Goal: Task Accomplishment & Management: Complete application form

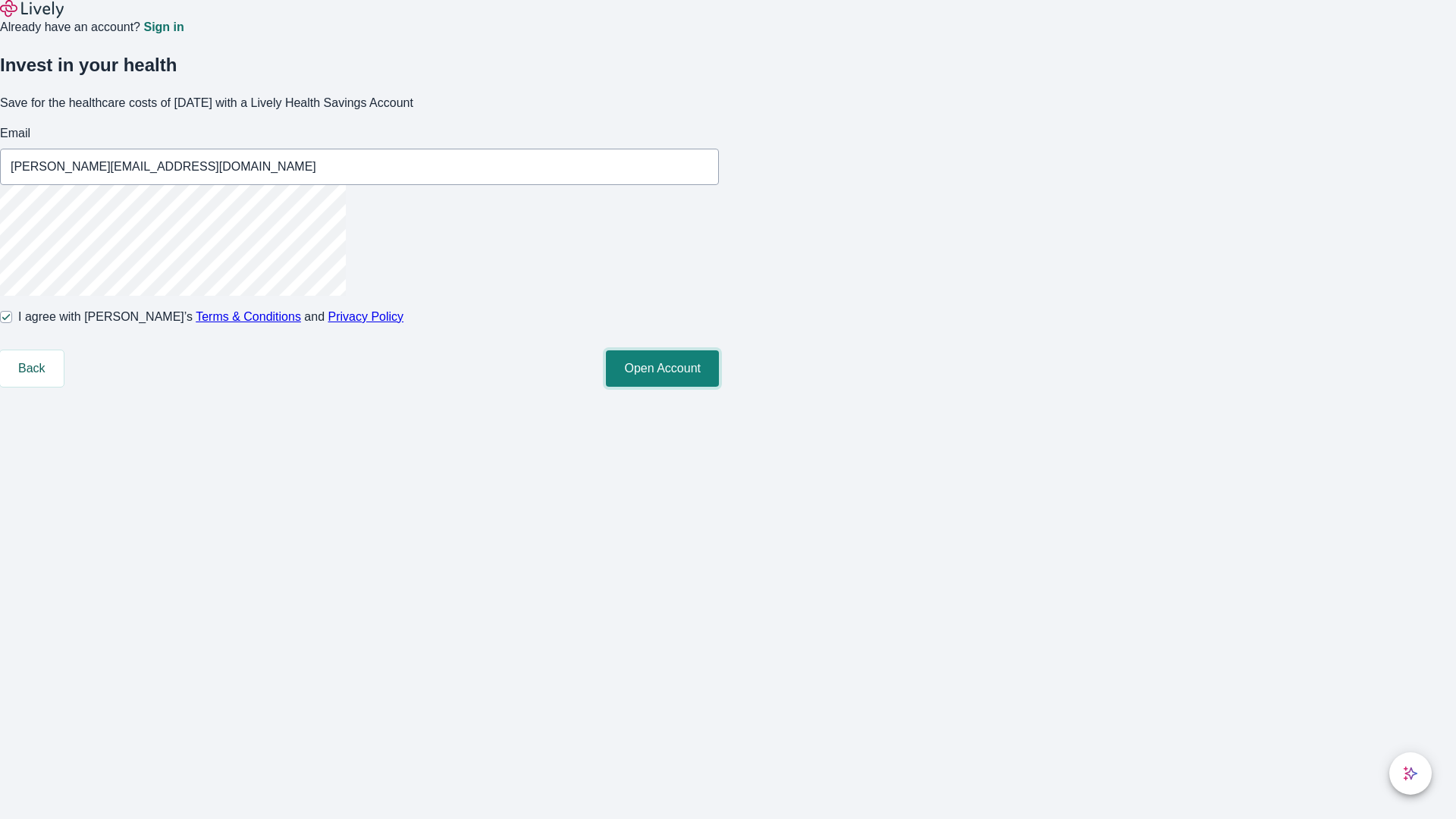
click at [719, 387] on button "Open Account" at bounding box center [662, 368] width 113 height 36
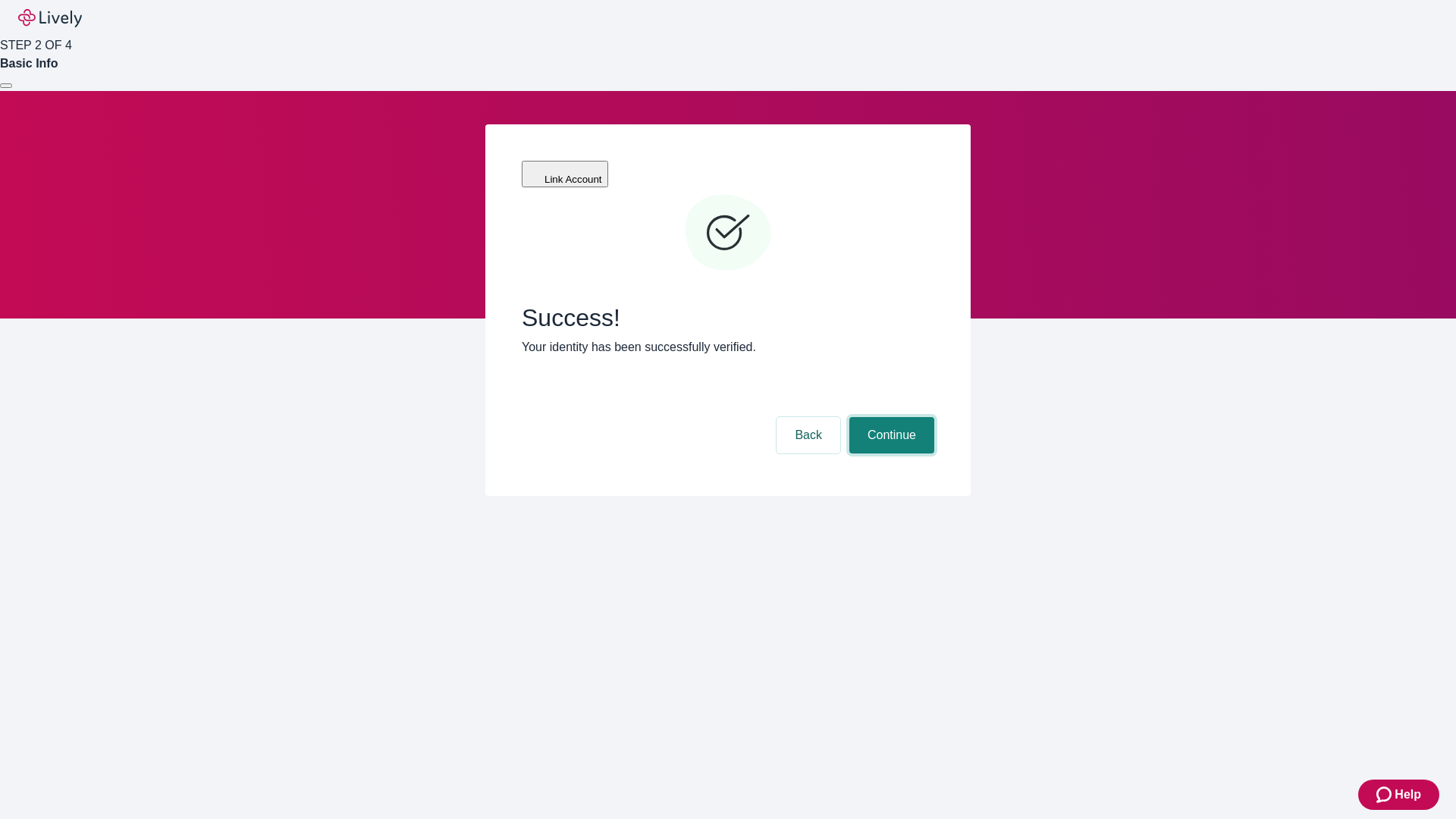
click at [890, 417] on button "Continue" at bounding box center [892, 436] width 85 height 36
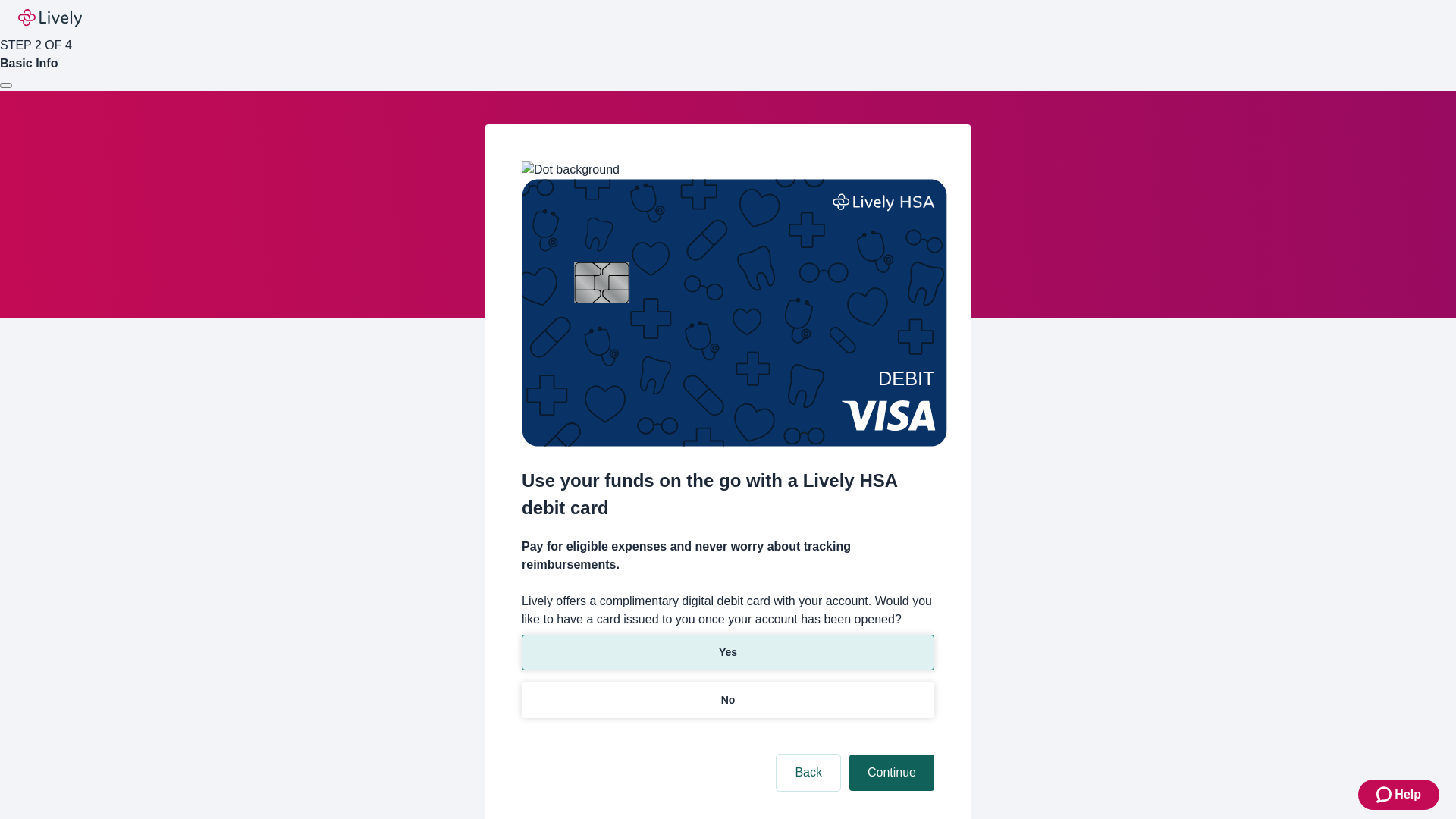
click at [727, 693] on p "No" at bounding box center [728, 701] width 14 height 16
click at [890, 755] on button "Continue" at bounding box center [892, 773] width 85 height 36
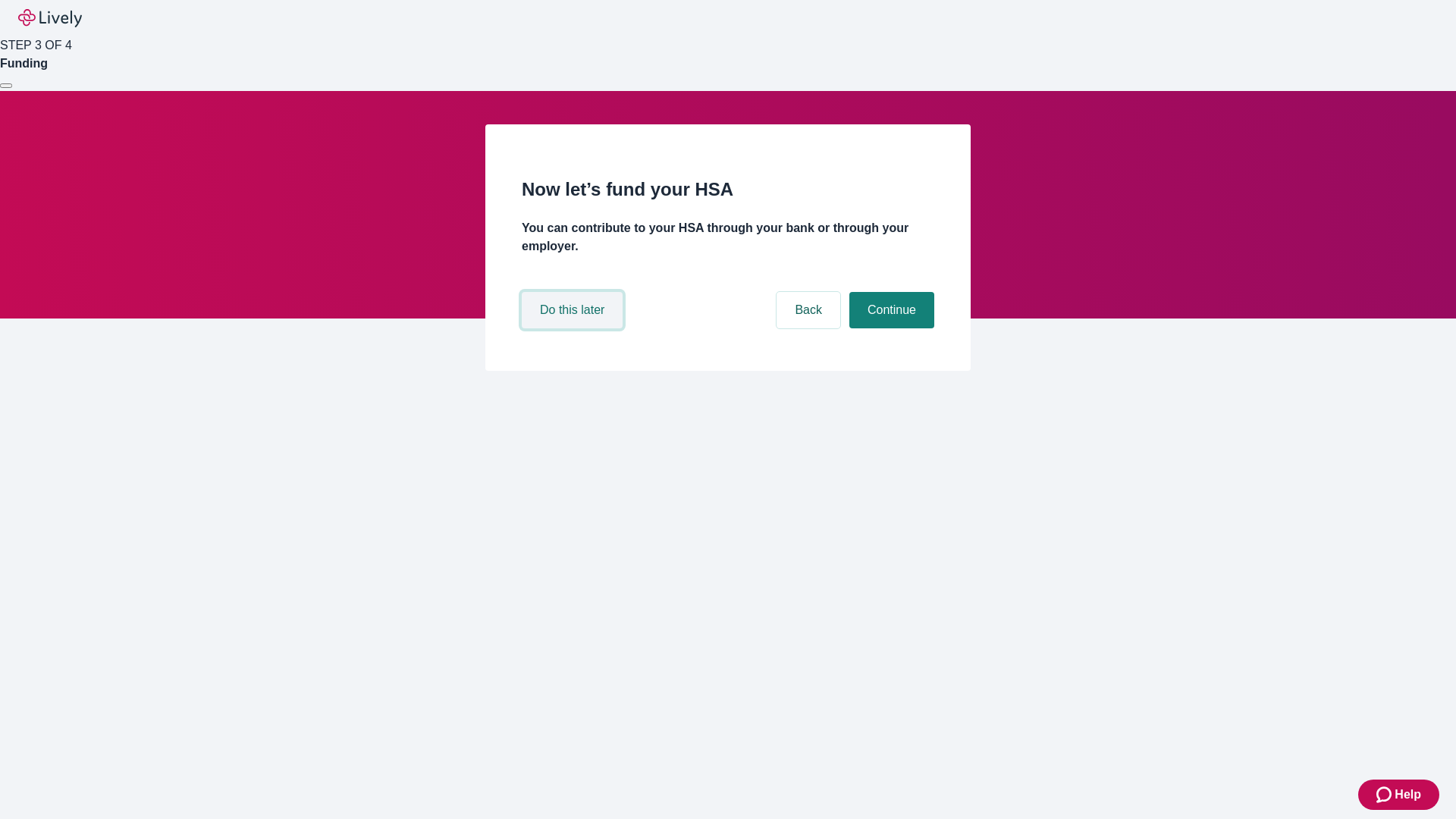
click at [574, 328] on button "Do this later" at bounding box center [572, 310] width 101 height 36
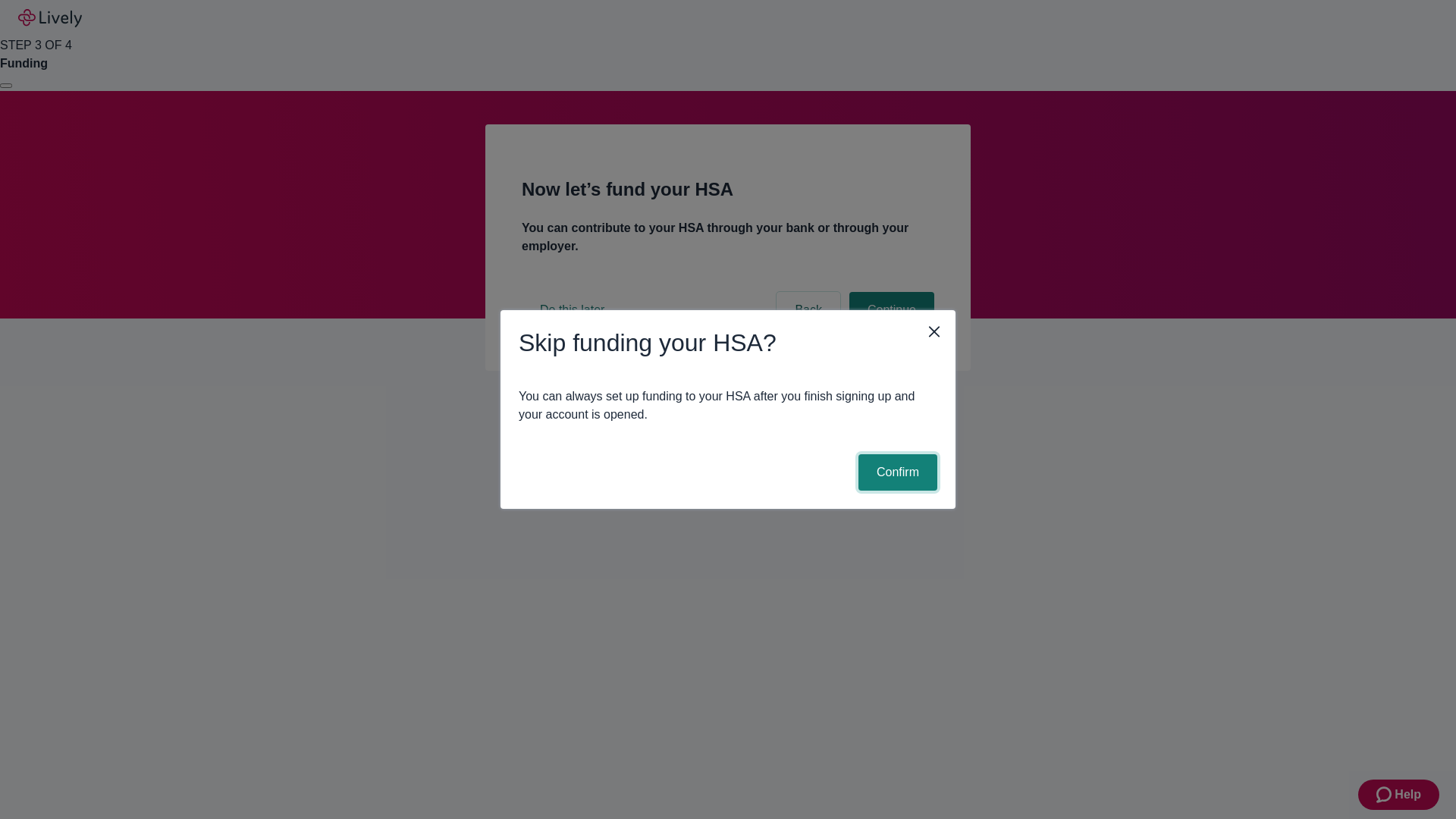
click at [895, 473] on button "Confirm" at bounding box center [898, 473] width 79 height 36
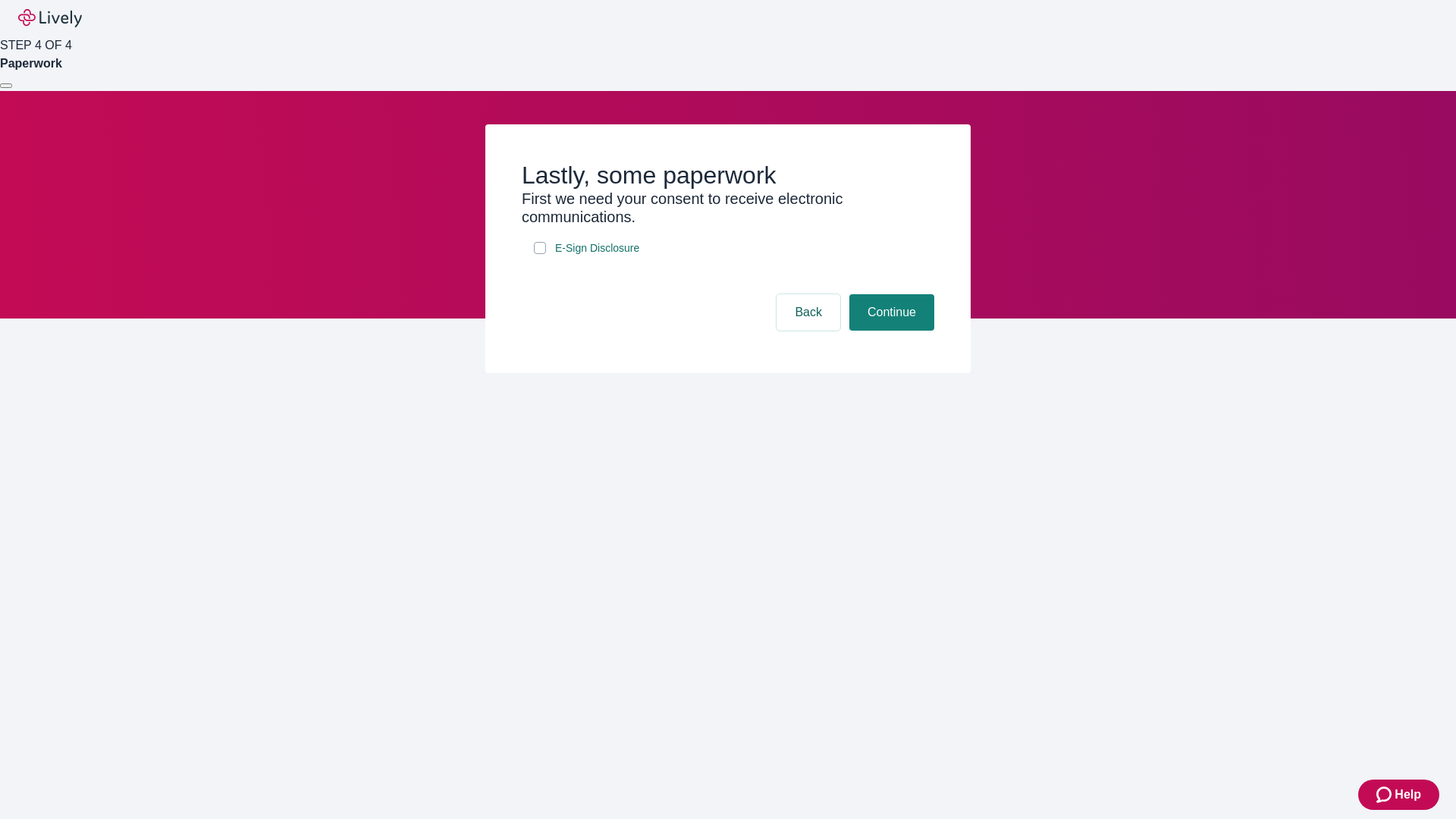
click at [539, 254] on input "E-Sign Disclosure" at bounding box center [539, 248] width 12 height 12
checkbox input "true"
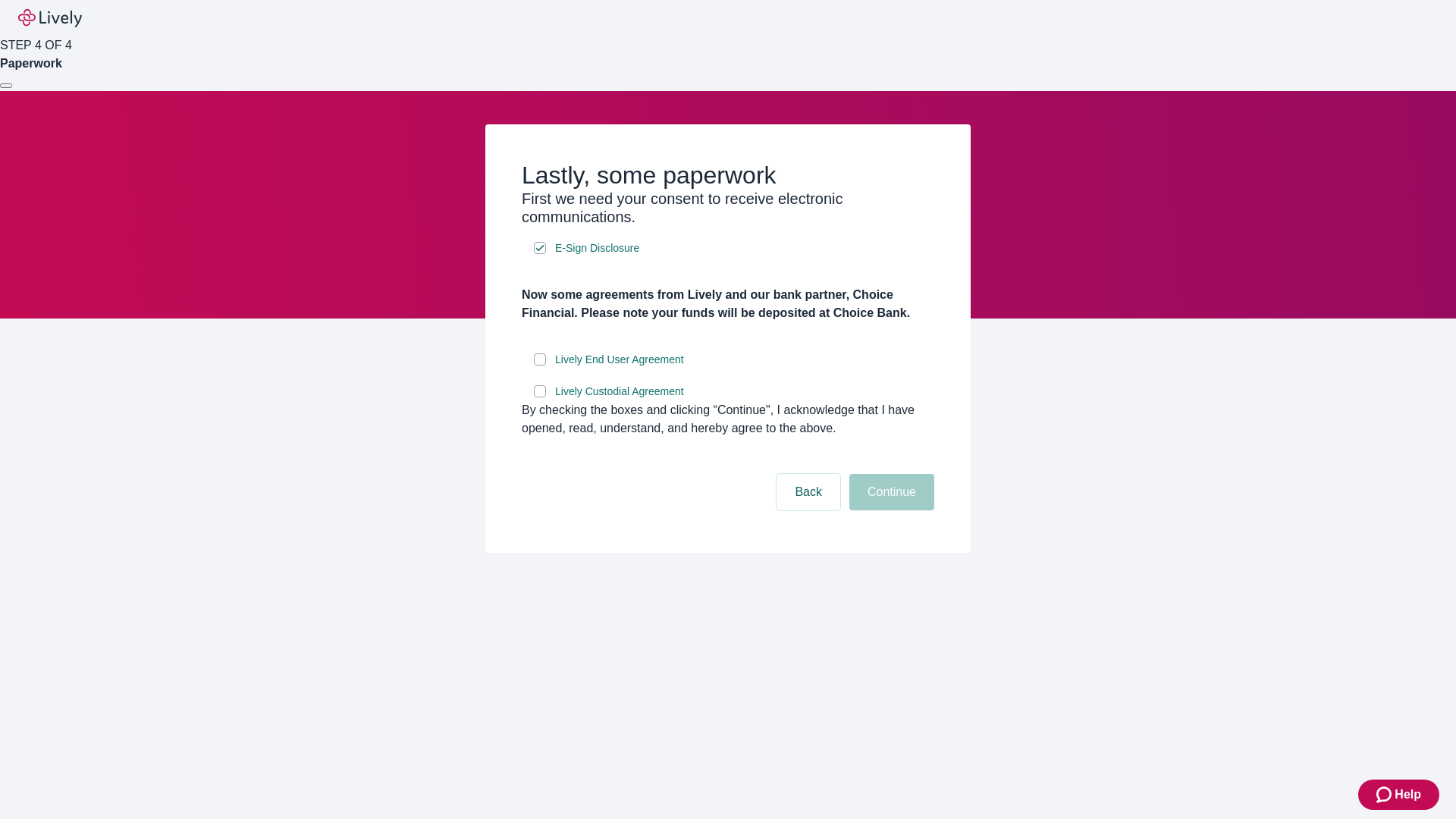
click at [539, 365] on input "Lively End User Agreement" at bounding box center [539, 359] width 12 height 12
checkbox input "true"
click at [539, 398] on input "Lively Custodial Agreement" at bounding box center [539, 391] width 12 height 12
checkbox input "true"
click at [890, 510] on button "Continue" at bounding box center [892, 492] width 85 height 36
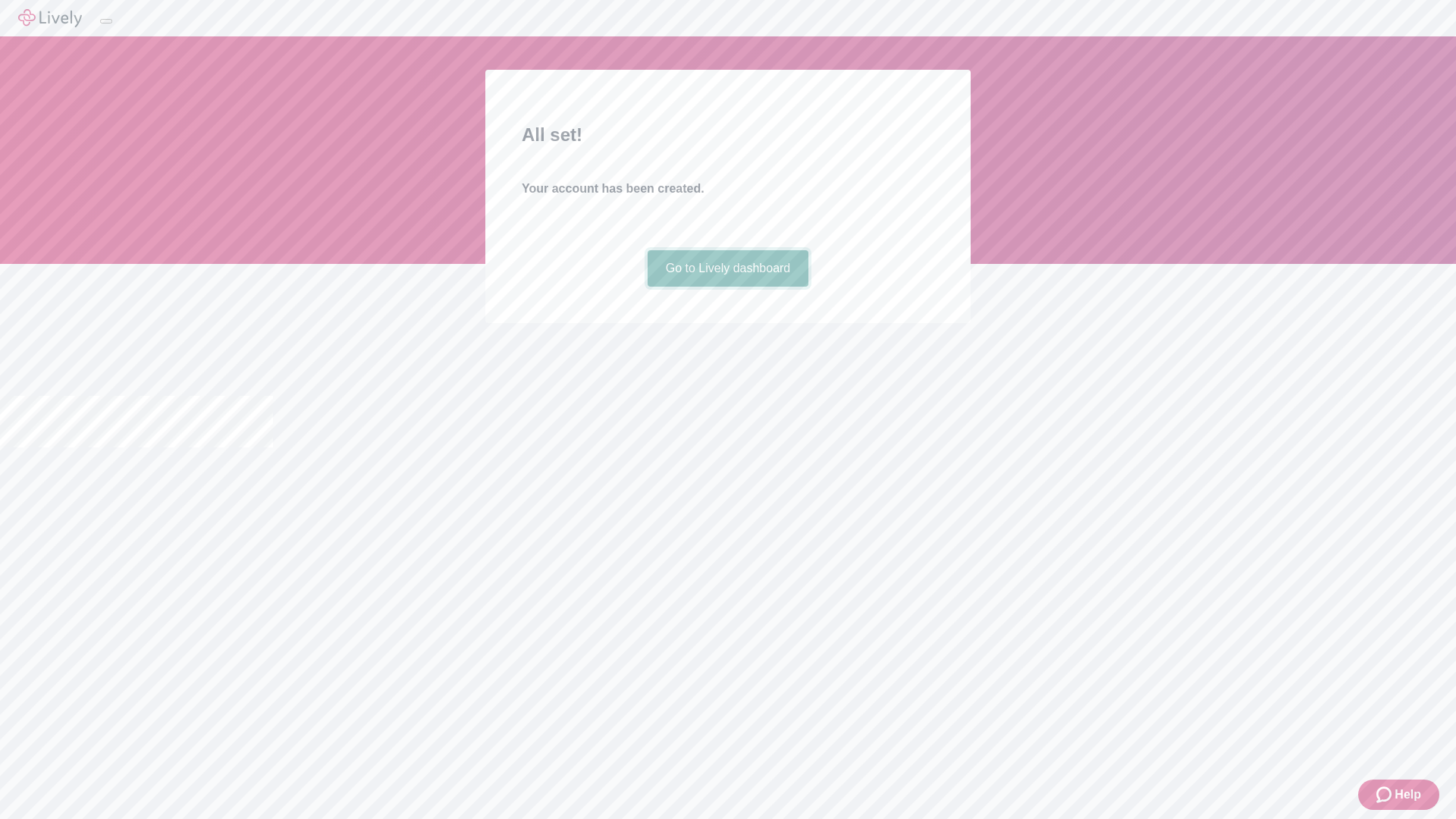
click at [727, 286] on link "Go to Lively dashboard" at bounding box center [728, 268] width 162 height 36
